Goal: Information Seeking & Learning: Learn about a topic

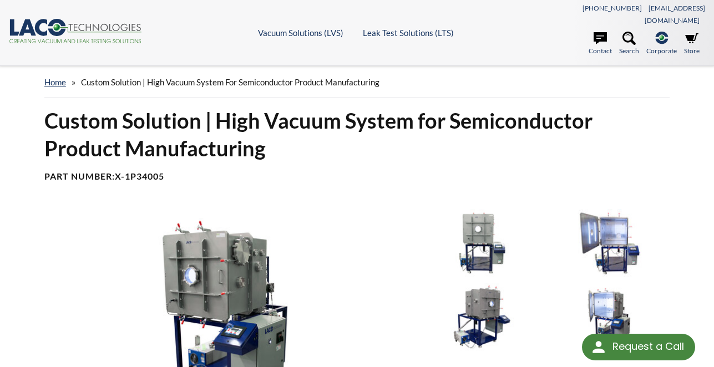
scroll to position [113, 0]
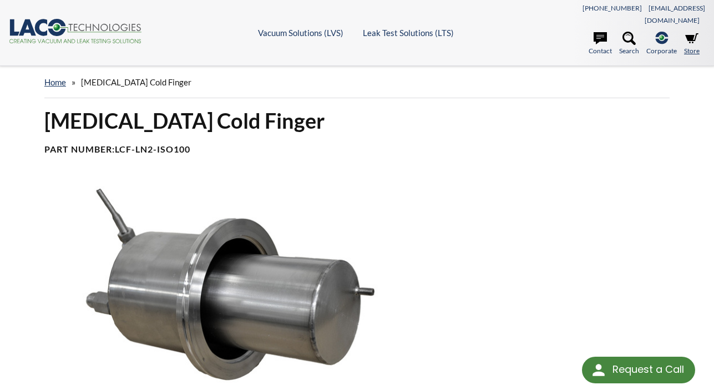
click at [692, 33] on icon at bounding box center [691, 38] width 13 height 10
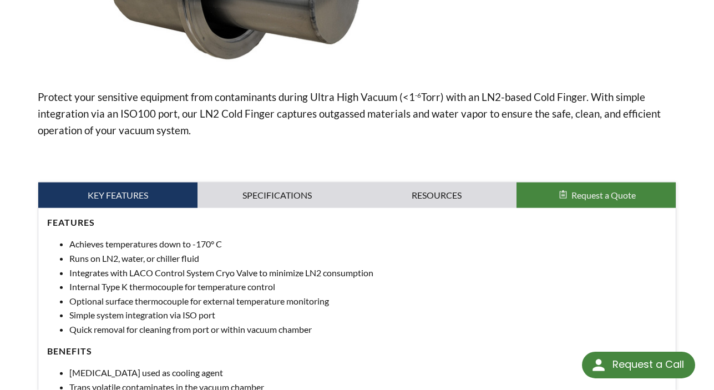
scroll to position [340, 0]
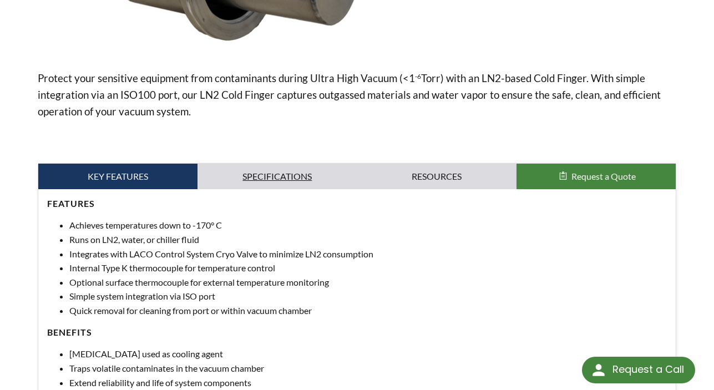
click at [312, 164] on link "Specifications" at bounding box center [277, 177] width 159 height 26
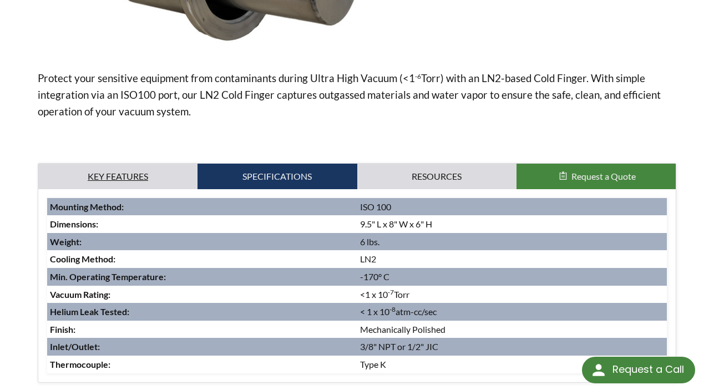
click at [148, 169] on link "Key Features" at bounding box center [117, 177] width 159 height 26
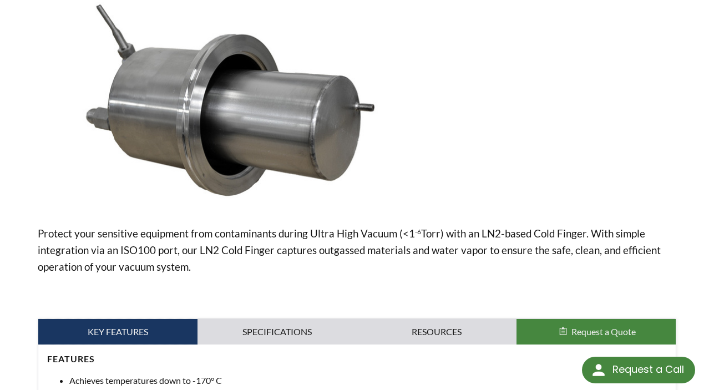
scroll to position [0, 0]
